Goal: Transaction & Acquisition: Purchase product/service

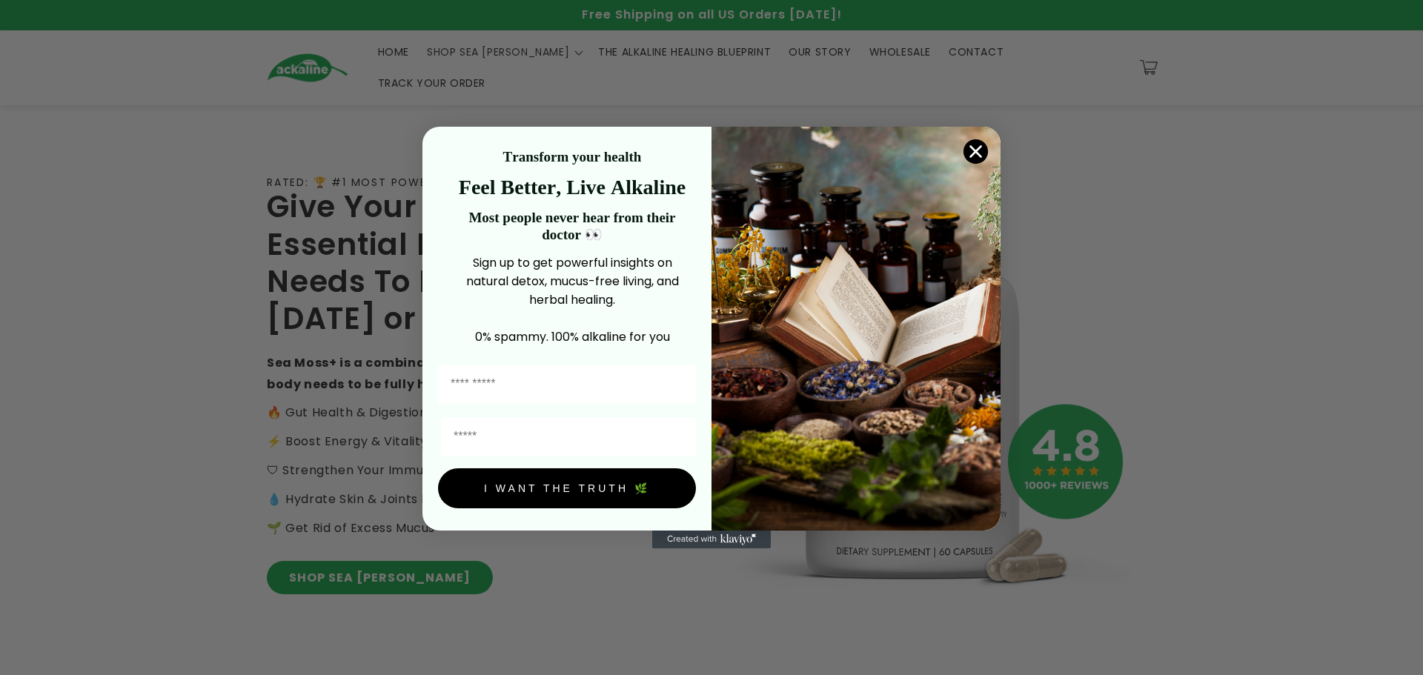
click at [969, 149] on circle "Close dialog" at bounding box center [975, 151] width 24 height 24
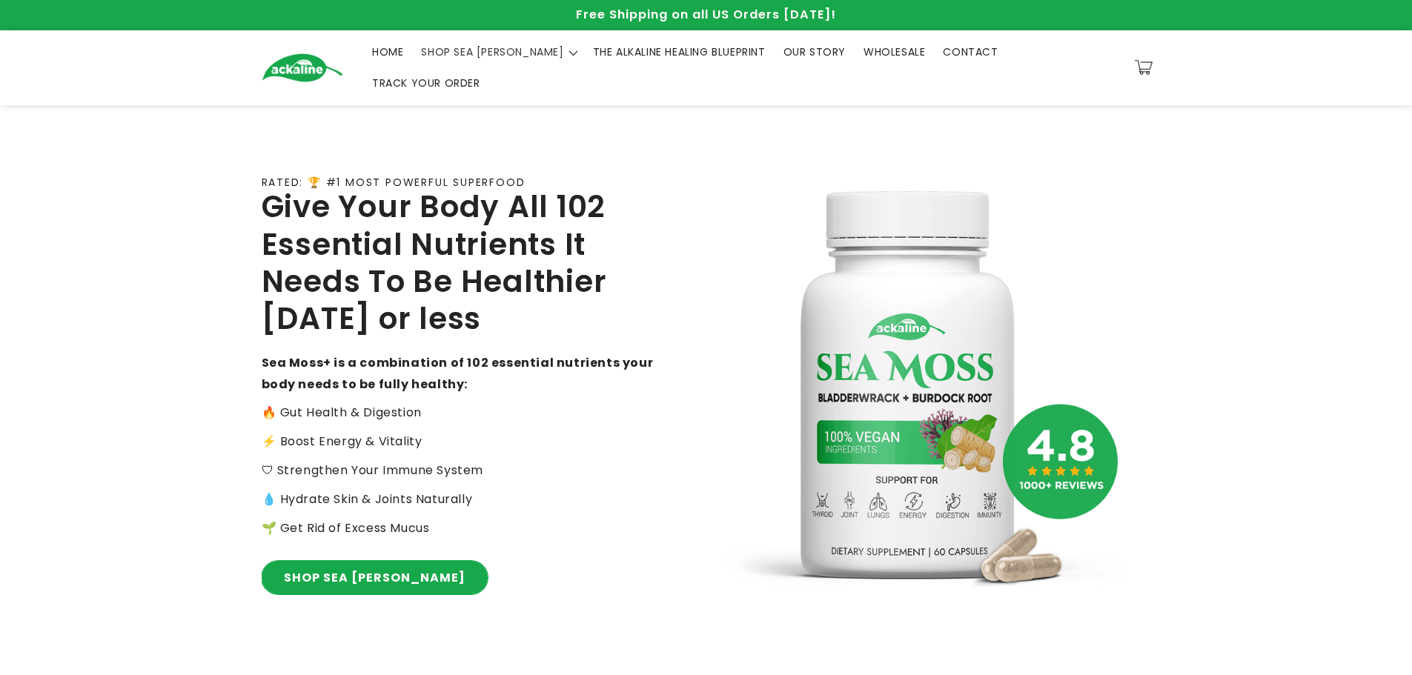
click at [333, 565] on link "SHOP SEA [PERSON_NAME]" at bounding box center [375, 577] width 226 height 33
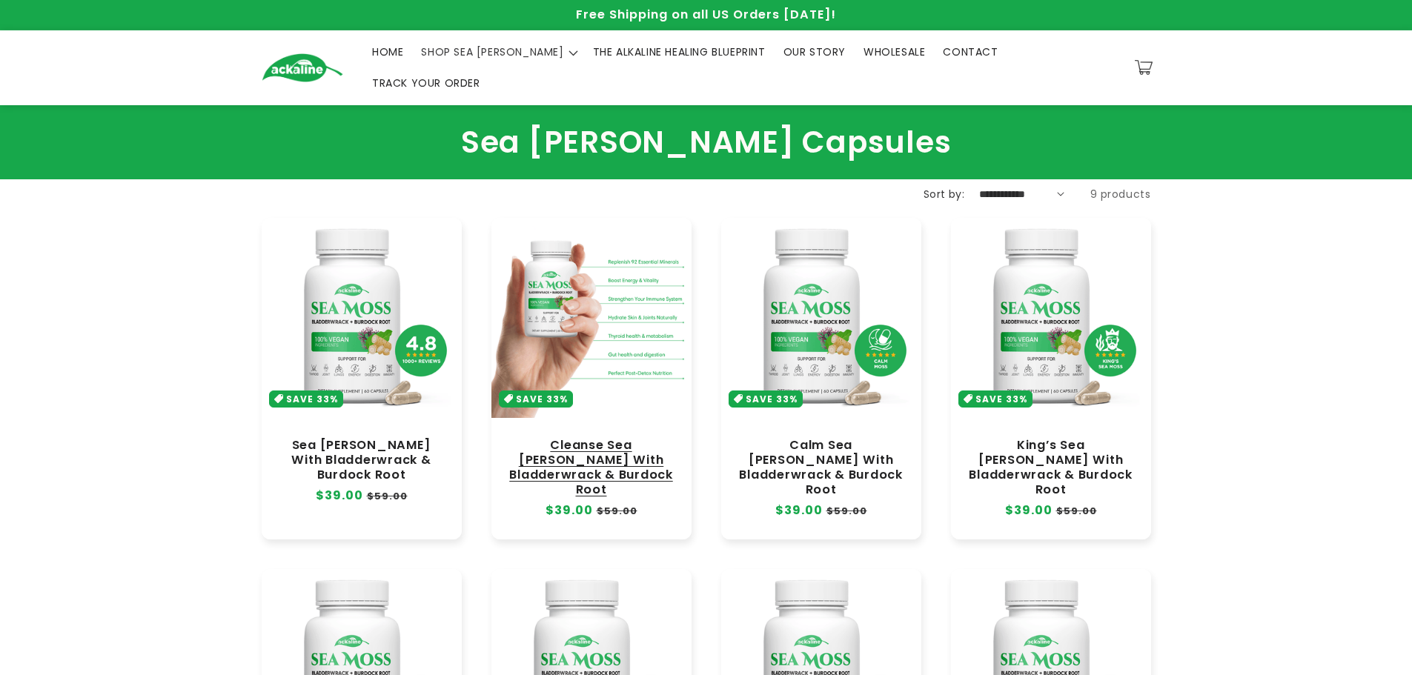
click at [545, 438] on link "Cleanse Sea [PERSON_NAME] With Bladderwrack & Burdock Root" at bounding box center [591, 468] width 170 height 60
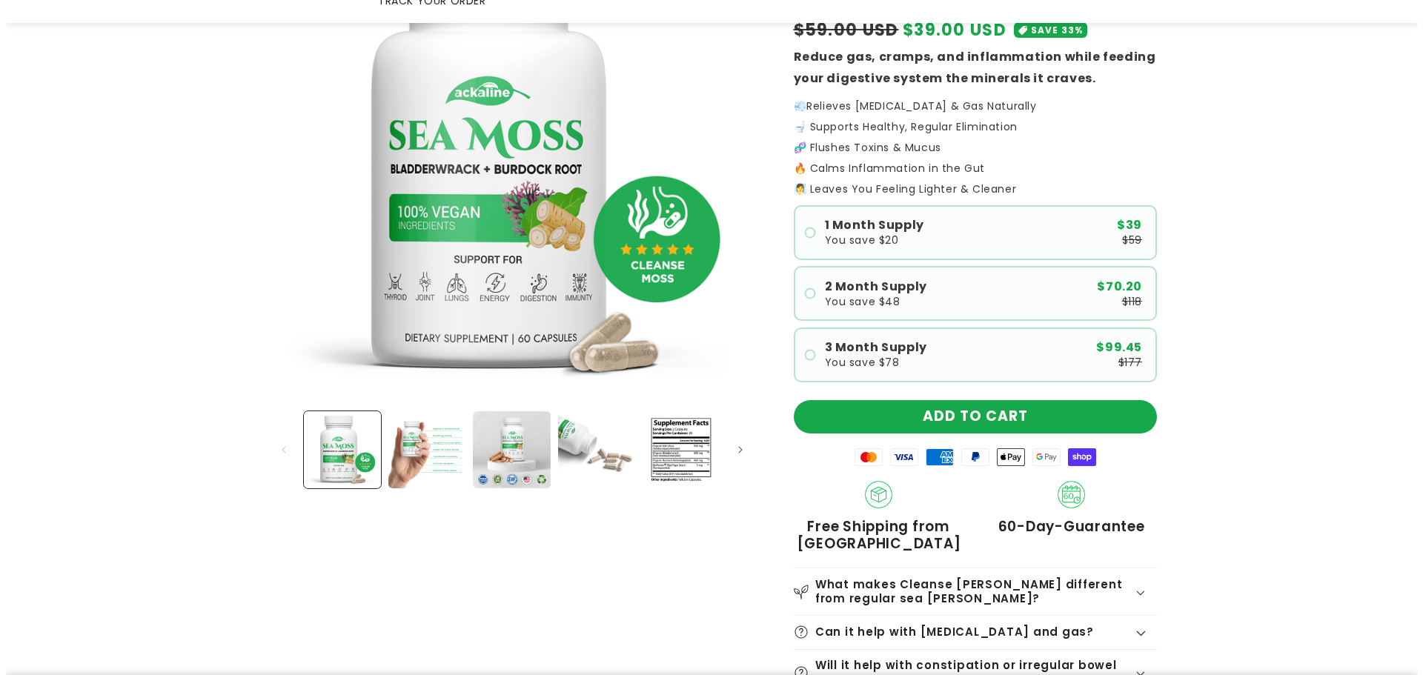
scroll to position [248, 0]
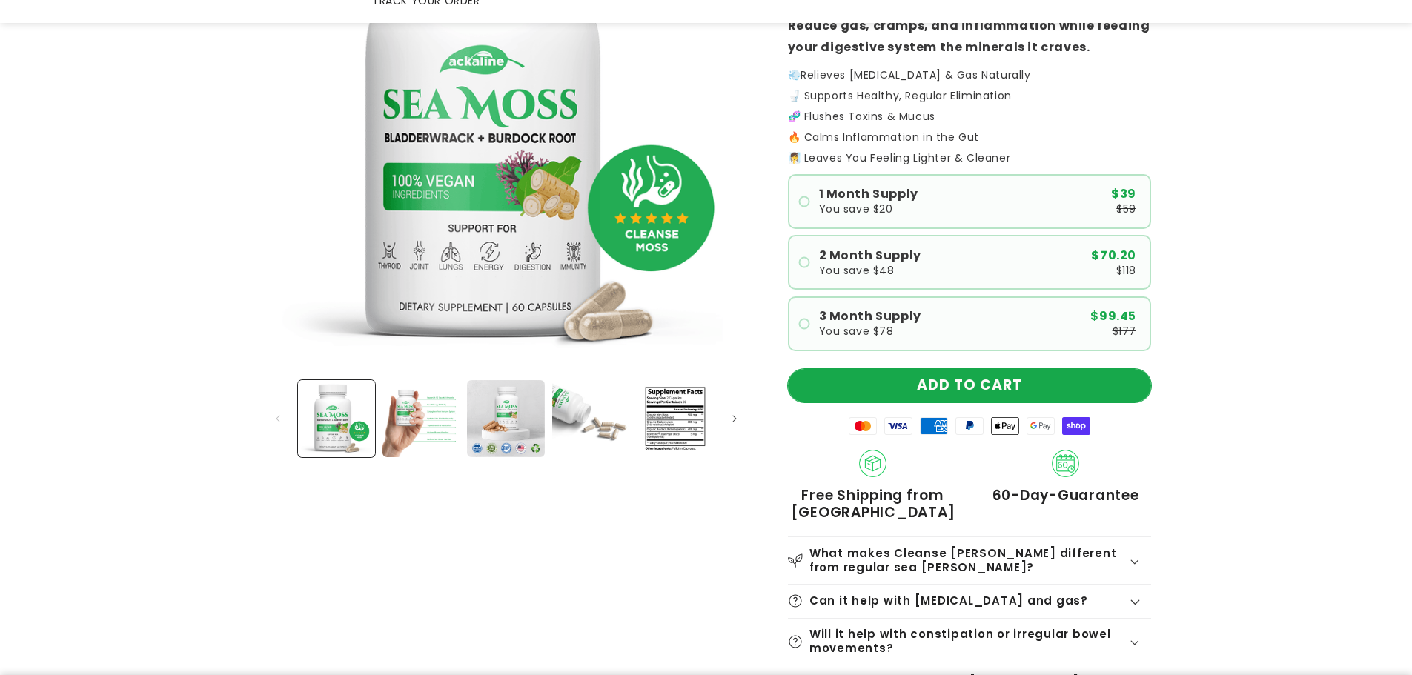
click at [975, 369] on button "ADD TO CART" at bounding box center [969, 385] width 363 height 33
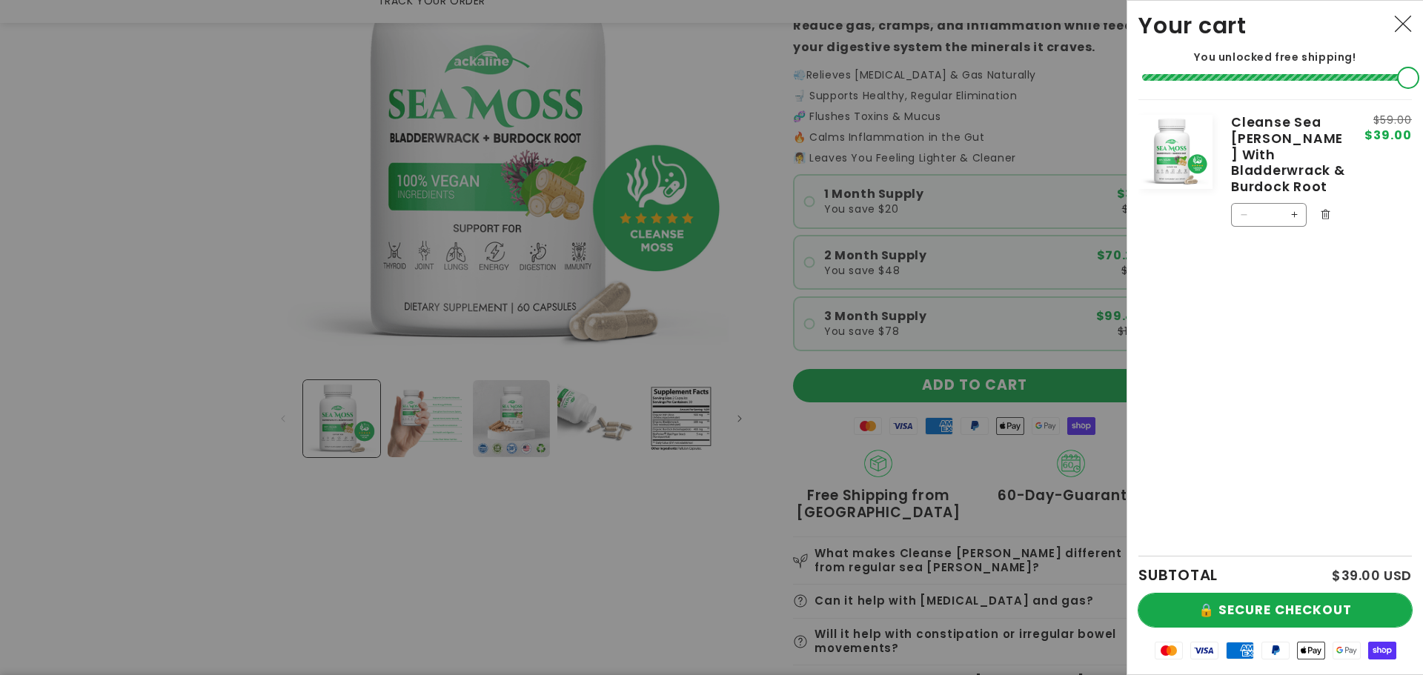
click at [1295, 605] on button "🔒 SECURE CHECKOUT" at bounding box center [1274, 610] width 273 height 33
